Goal: Task Accomplishment & Management: Use online tool/utility

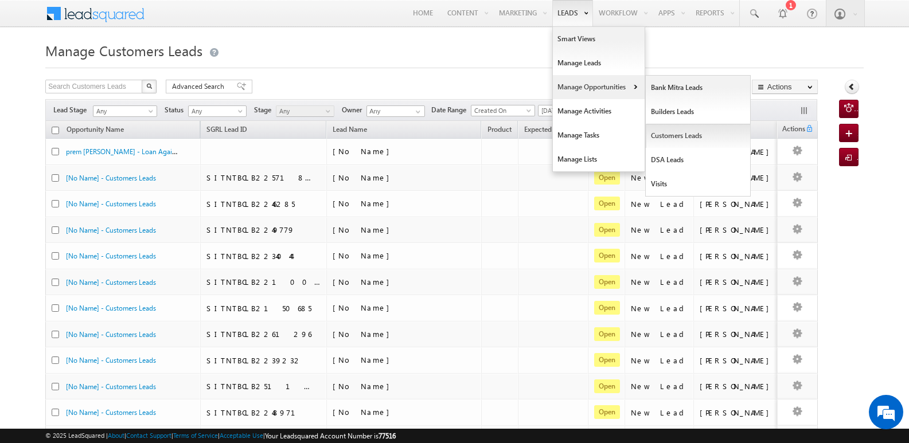
click at [671, 140] on link "Customers Leads" at bounding box center [698, 136] width 105 height 24
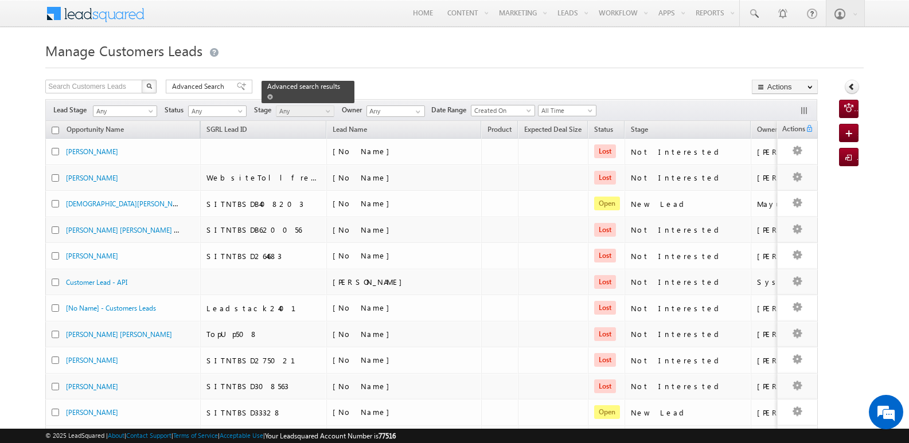
click at [273, 92] on link at bounding box center [270, 97] width 6 height 10
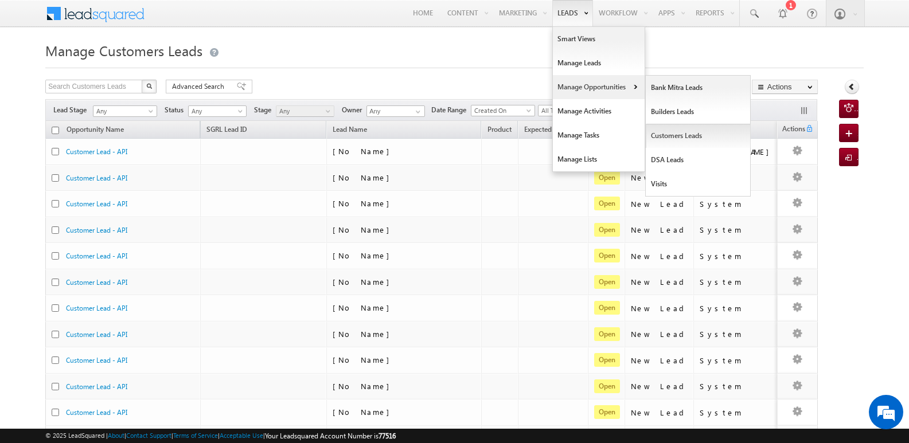
click at [675, 135] on link "Customers Leads" at bounding box center [698, 136] width 105 height 24
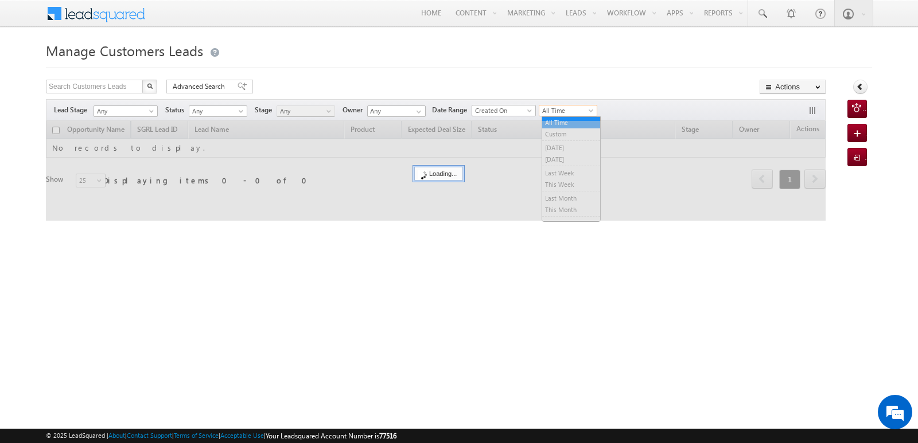
click at [564, 114] on span "All Time" at bounding box center [566, 111] width 55 height 10
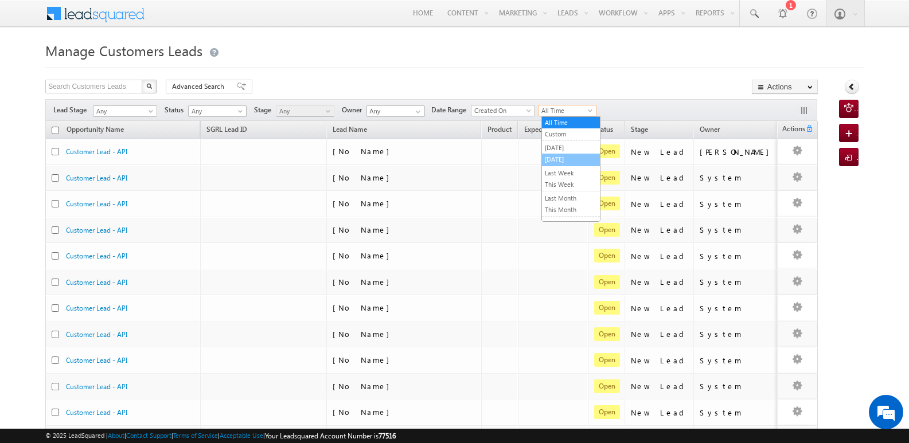
click at [575, 158] on link "[DATE]" at bounding box center [571, 159] width 58 height 10
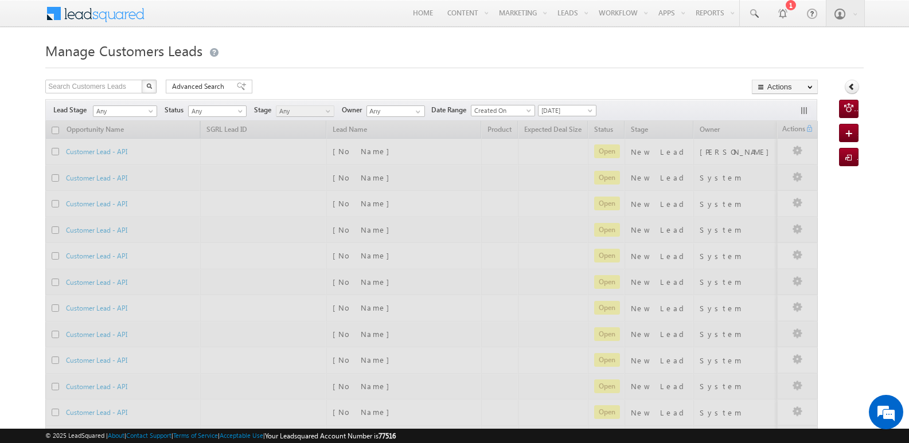
click at [633, 71] on div "Manage Customers Leads Search Customers Leads X 507684 results found Advanced S…" at bounding box center [454, 446] width 819 height 816
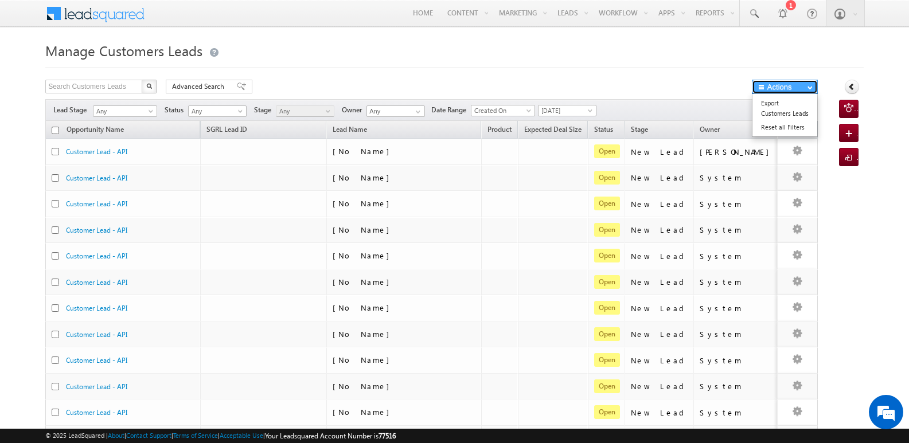
click at [785, 87] on button "Actions" at bounding box center [785, 87] width 66 height 14
click at [769, 108] on link "Export Customers Leads" at bounding box center [785, 108] width 65 height 24
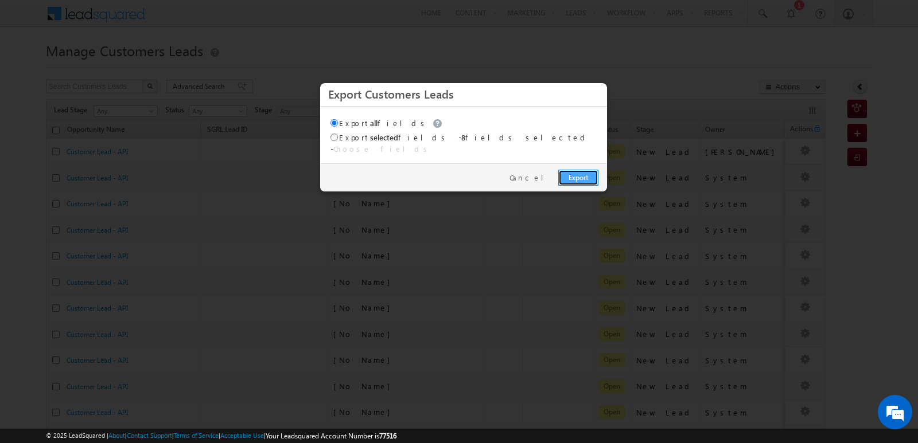
click at [589, 173] on link "Export" at bounding box center [578, 178] width 40 height 16
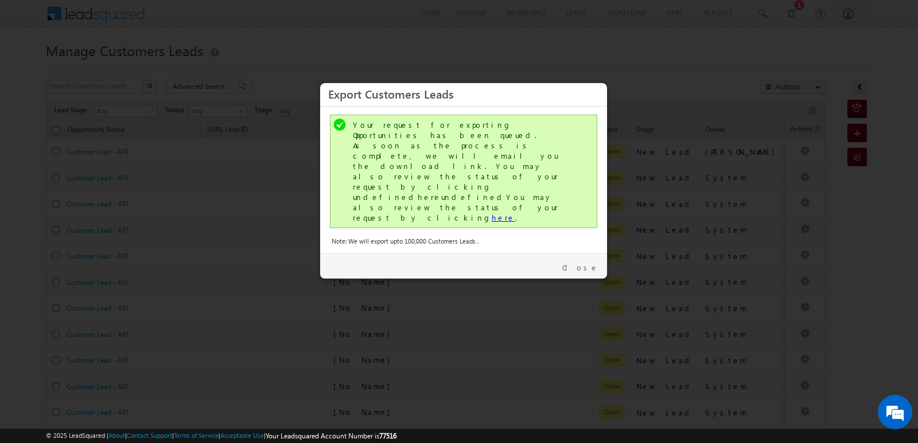
click at [492, 213] on link "here" at bounding box center [504, 218] width 24 height 10
click at [590, 263] on link "Close" at bounding box center [580, 268] width 36 height 10
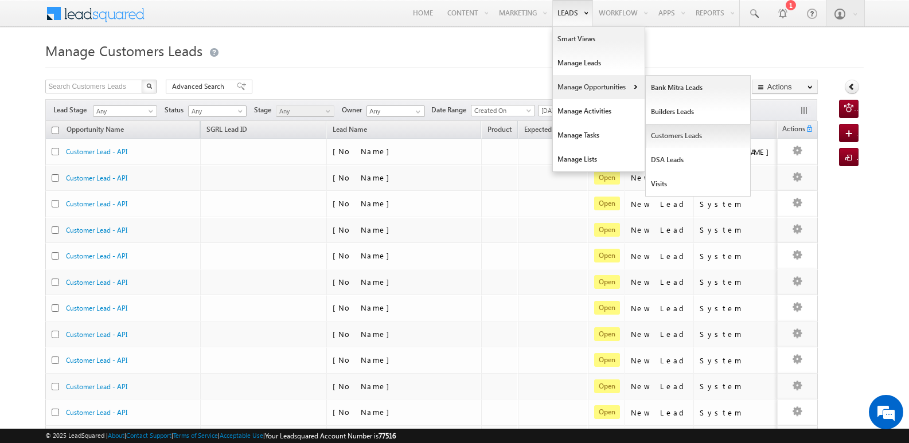
click at [670, 134] on link "Customers Leads" at bounding box center [698, 136] width 105 height 24
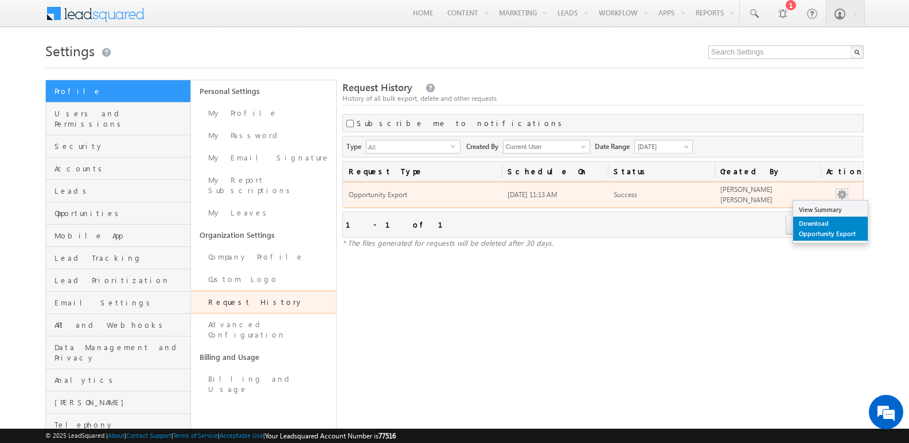
click at [815, 233] on link "Download Opportunity Export" at bounding box center [830, 229] width 75 height 24
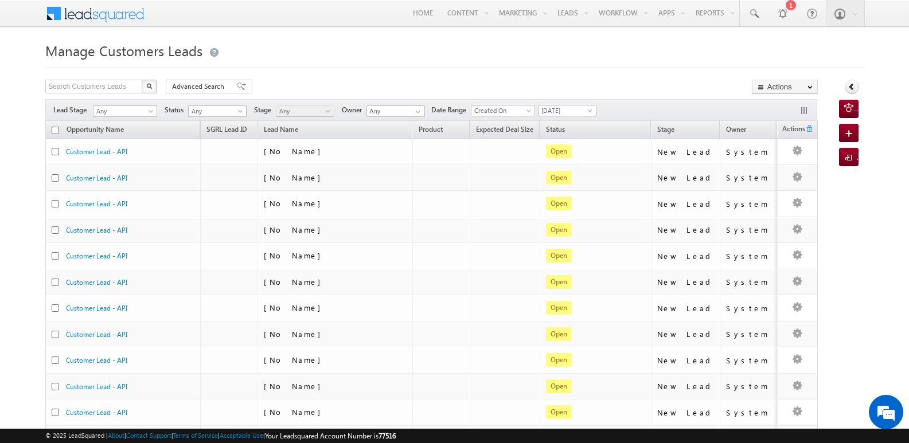
click at [657, 78] on div "Manage Customers Leads Search Customers Leads X 493 results found Advanced Sear…" at bounding box center [454, 446] width 819 height 816
click at [773, 108] on link "Export Customers Leads" at bounding box center [785, 108] width 65 height 24
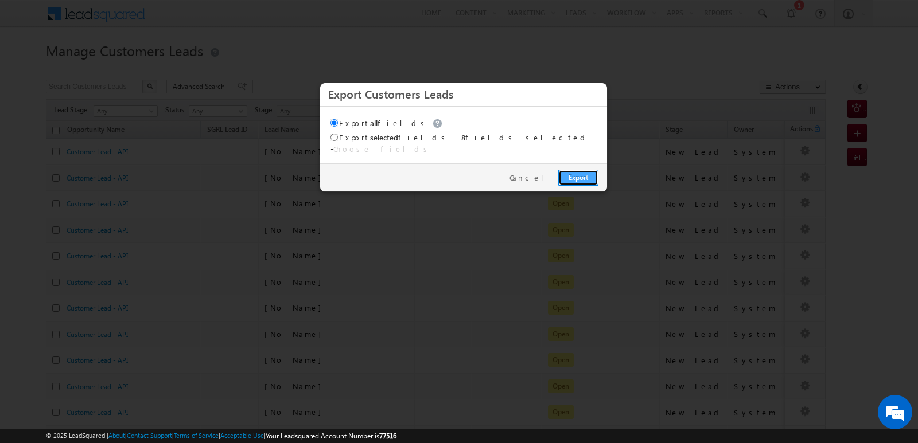
click at [581, 170] on link "Export" at bounding box center [578, 178] width 40 height 16
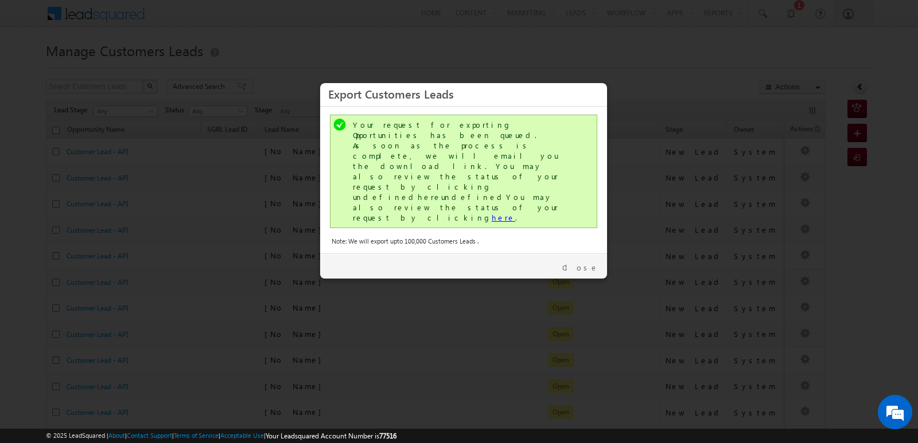
click at [492, 213] on link "here" at bounding box center [504, 218] width 24 height 10
click at [594, 263] on link "Close" at bounding box center [580, 268] width 36 height 10
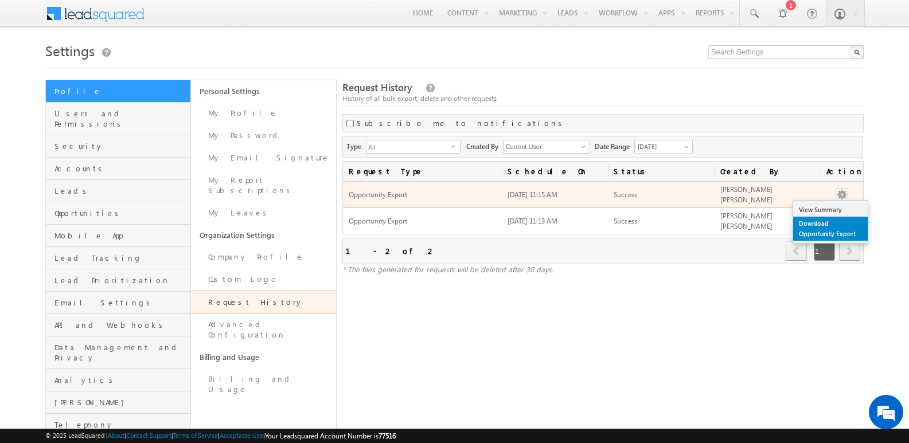
click at [819, 227] on link "Download Opportunity Export" at bounding box center [830, 229] width 75 height 24
